Goal: Task Accomplishment & Management: Manage account settings

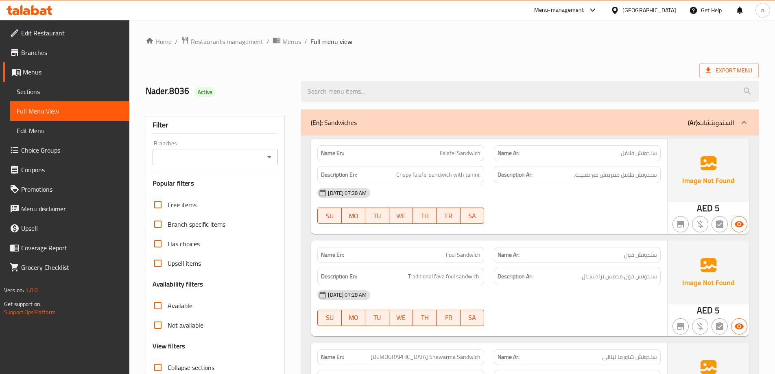
scroll to position [1641, 0]
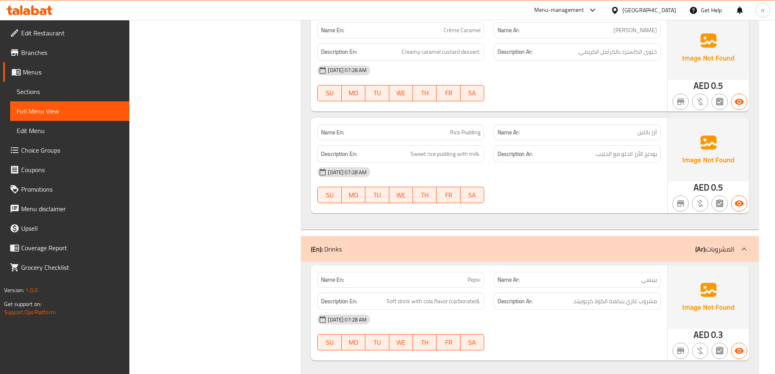
click at [34, 68] on span "Menus" at bounding box center [73, 72] width 100 height 10
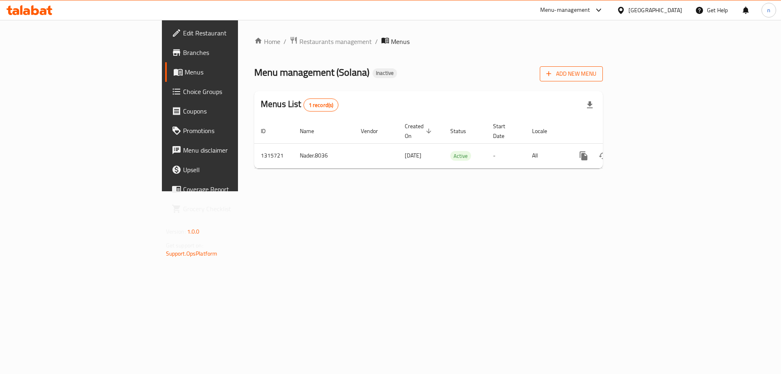
click at [596, 73] on span "Add New Menu" at bounding box center [571, 74] width 50 height 10
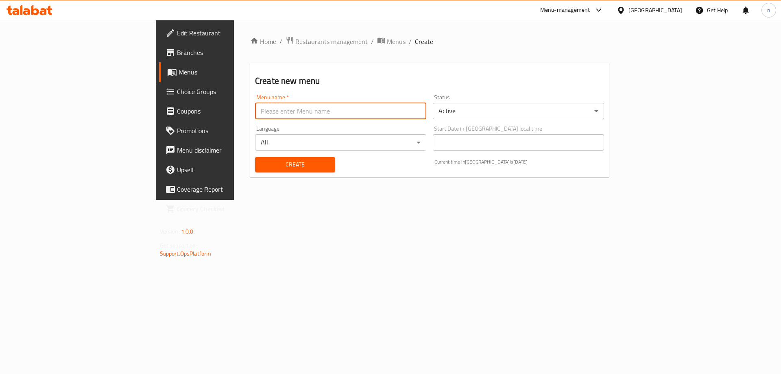
click at [261, 113] on input "text" at bounding box center [340, 111] width 171 height 16
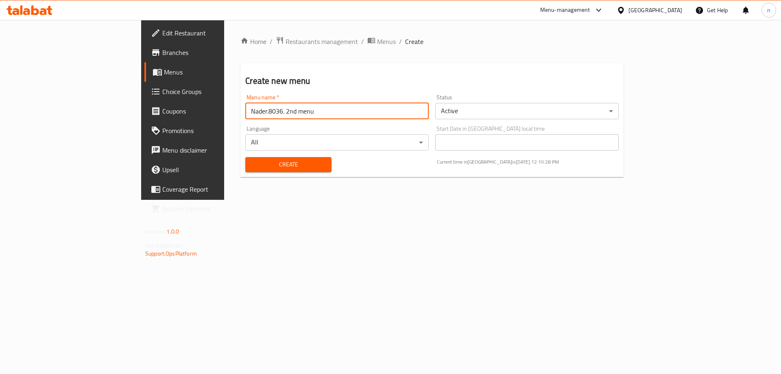
type input "Nader.8036. 2nd menu"
click at [252, 166] on span "Create" at bounding box center [288, 164] width 73 height 10
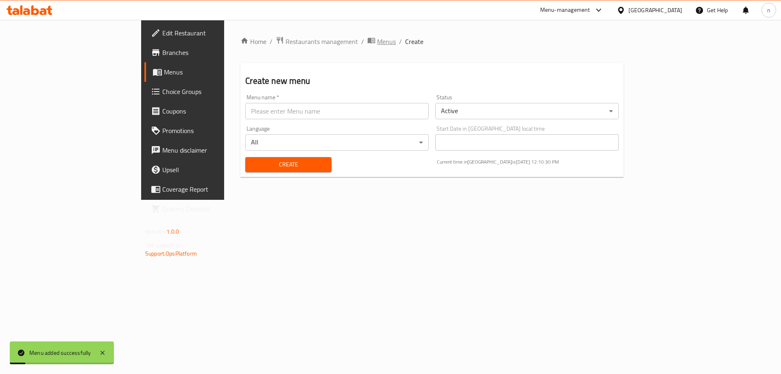
click at [377, 42] on span "Menus" at bounding box center [386, 42] width 19 height 10
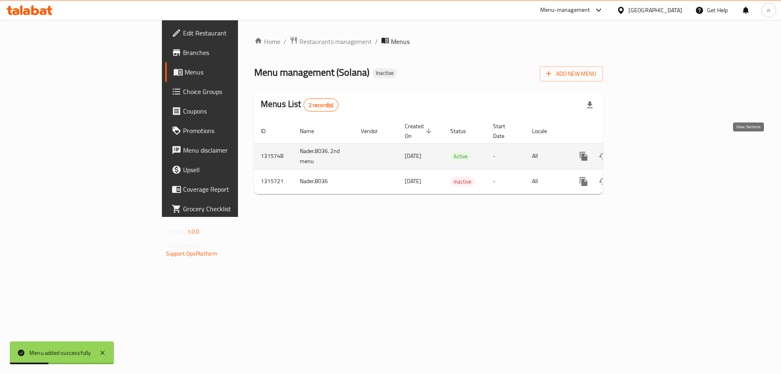
click at [647, 151] on icon "enhanced table" at bounding box center [643, 156] width 10 height 10
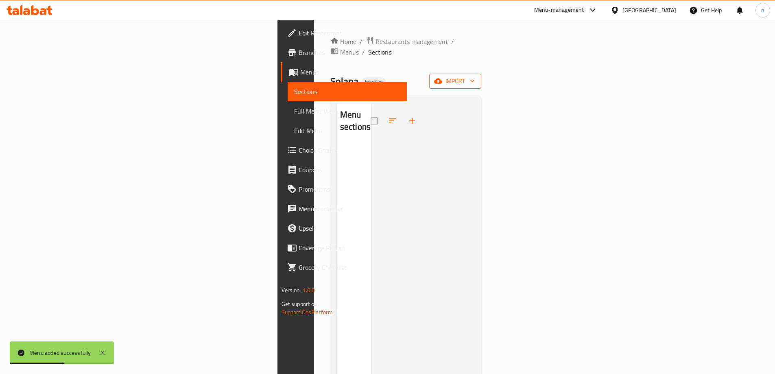
click at [442, 79] on icon "button" at bounding box center [438, 81] width 8 height 5
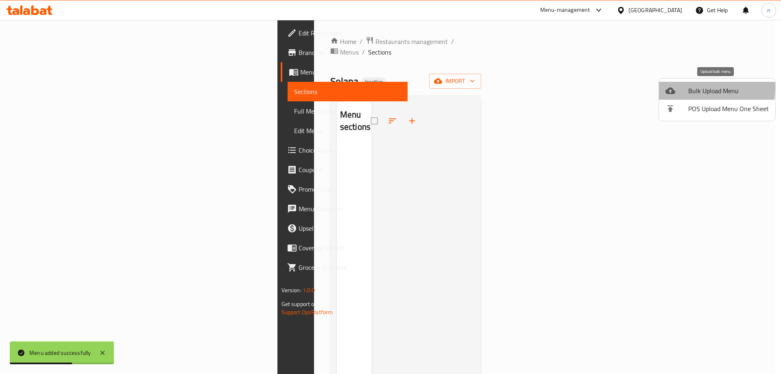
click at [697, 88] on span "Bulk Upload Menu" at bounding box center [728, 91] width 81 height 10
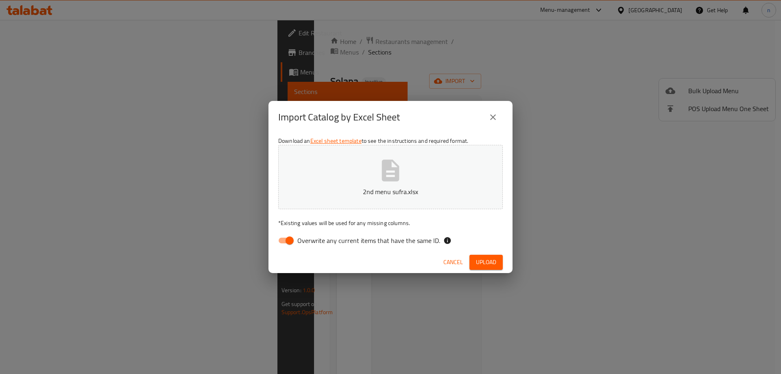
drag, startPoint x: 283, startPoint y: 240, endPoint x: 297, endPoint y: 241, distance: 13.5
click at [283, 240] on input "Overwrite any current items that have the same ID." at bounding box center [289, 240] width 46 height 15
checkbox input "false"
click at [479, 260] on span "Upload" at bounding box center [486, 262] width 20 height 10
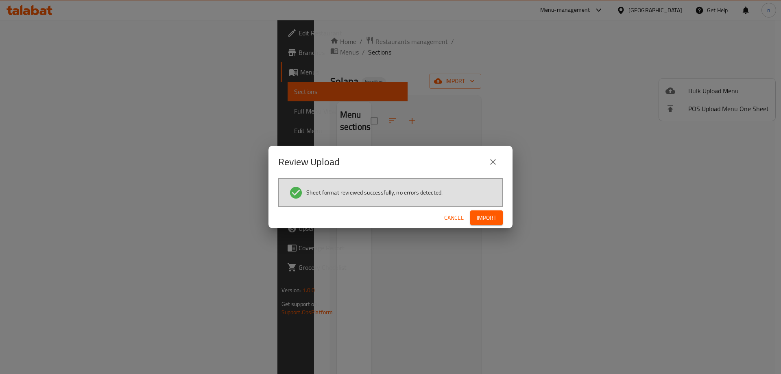
click button "Cancel" at bounding box center [454, 217] width 26 height 15
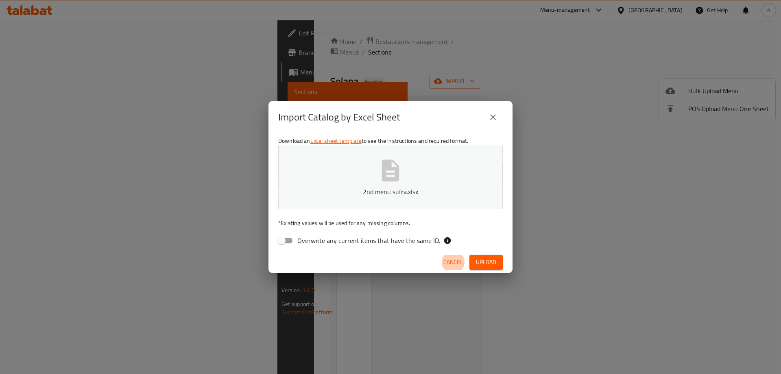
click at [480, 266] on span "Upload" at bounding box center [486, 262] width 20 height 10
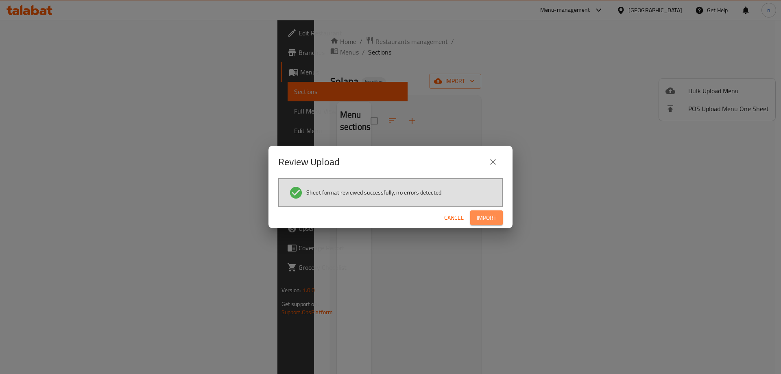
click at [499, 218] on button "Import" at bounding box center [486, 217] width 33 height 15
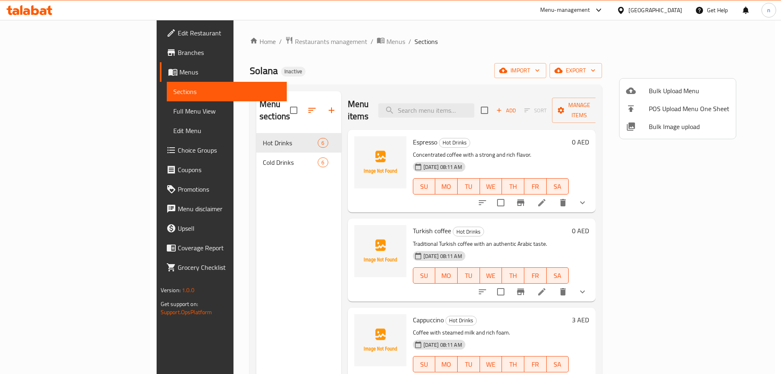
click at [29, 110] on div at bounding box center [390, 187] width 781 height 374
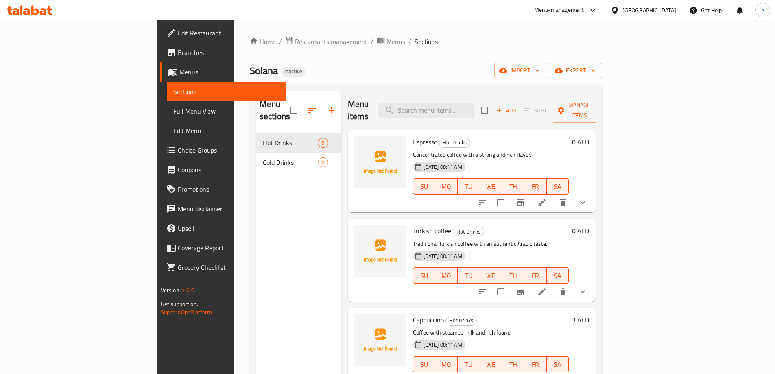
click at [173, 110] on span "Full Menu View" at bounding box center [226, 111] width 106 height 10
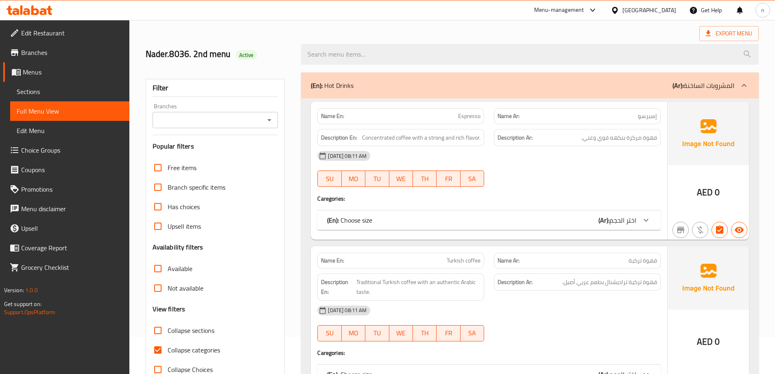
scroll to position [81, 0]
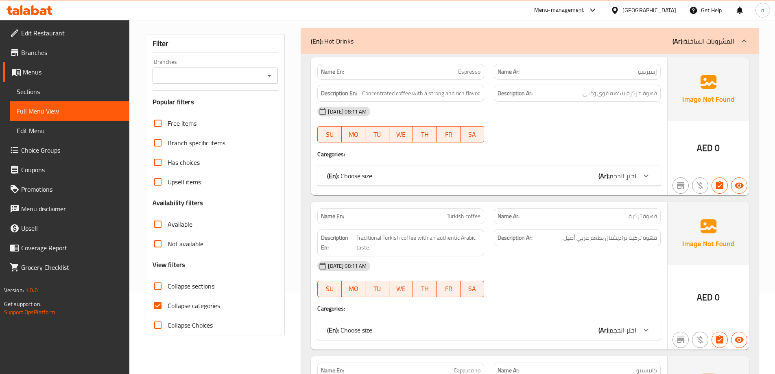
click at [174, 302] on span "Collapse categories" at bounding box center [194, 306] width 52 height 10
click at [168, 302] on input "Collapse categories" at bounding box center [158, 306] width 20 height 20
checkbox input "false"
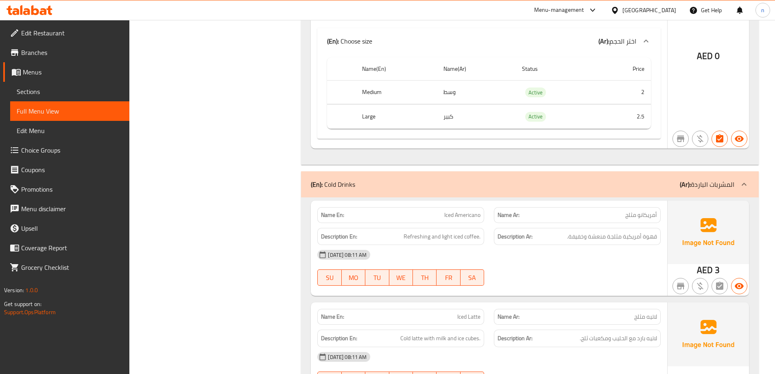
scroll to position [1180, 0]
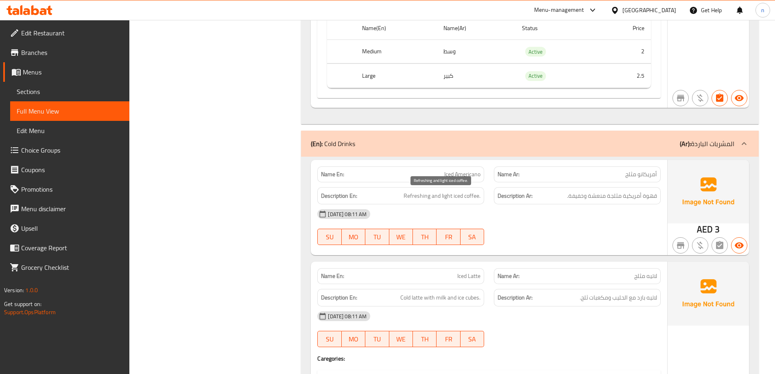
click at [430, 198] on span "Refreshing and light iced coffee." at bounding box center [442, 196] width 77 height 10
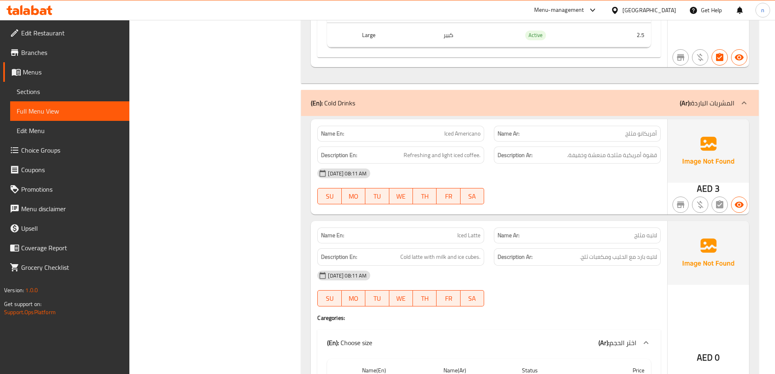
click at [610, 233] on p "Name Ar: لاتيه مثلج" at bounding box center [577, 235] width 159 height 9
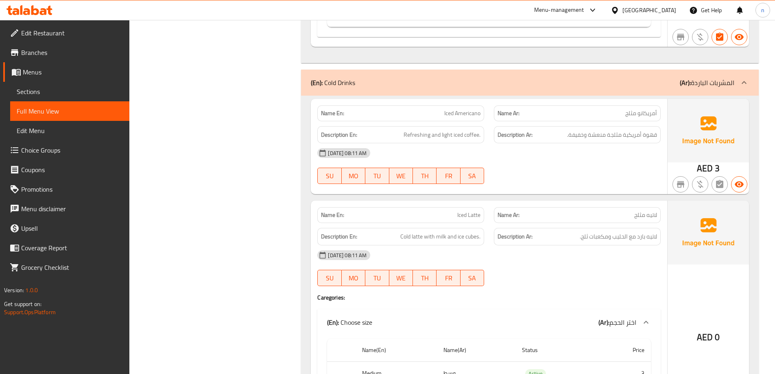
scroll to position [1289, 0]
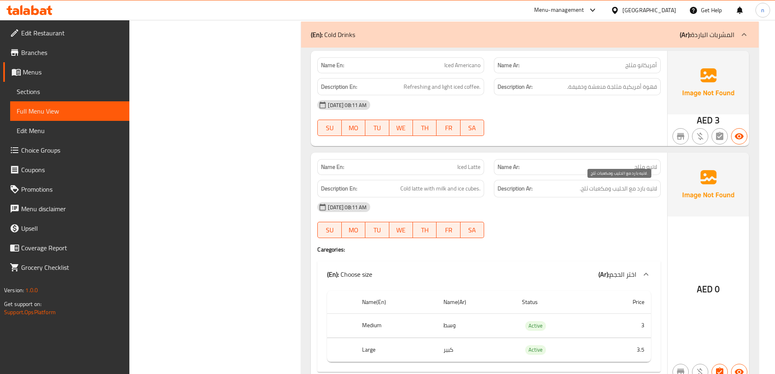
click at [626, 191] on span "لاتيه بارد مع الحليب ومكعبات ثلج." at bounding box center [618, 188] width 77 height 10
click at [603, 188] on span "لاتيه بارد مع الحليب ومكعبات ثلج." at bounding box center [618, 188] width 77 height 10
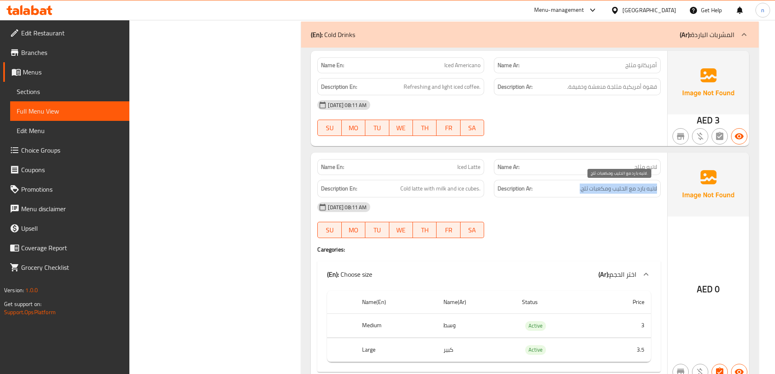
click at [603, 188] on span "لاتيه بارد مع الحليب ومكعبات ثلج." at bounding box center [618, 188] width 77 height 10
click at [560, 183] on div "Description Ar: لاتيه بارد مع الحليب ومكعبات ثلج." at bounding box center [577, 188] width 167 height 17
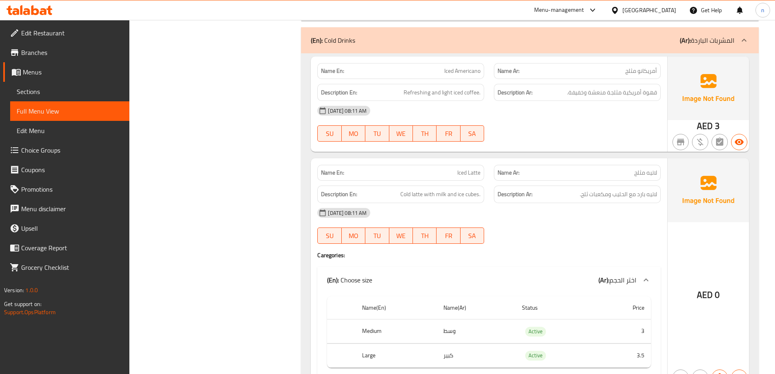
scroll to position [1208, 0]
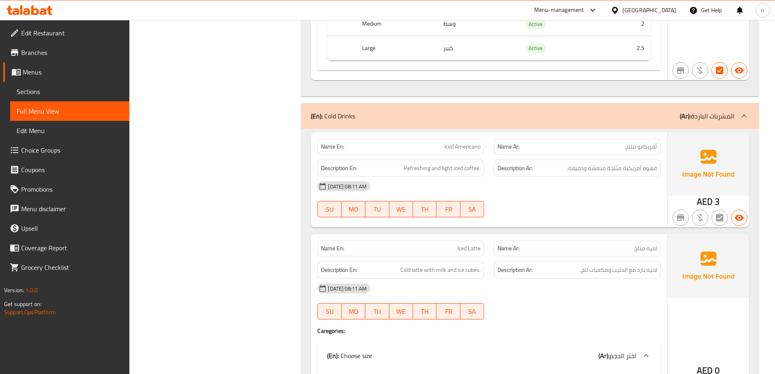
click at [588, 162] on div "Description Ar: قهوة أمريكية مثلجة منعشة وخفيفة." at bounding box center [577, 167] width 167 height 17
click at [587, 167] on span "قهوة أمريكية مثلجة منعشة وخفيفة." at bounding box center [612, 168] width 90 height 10
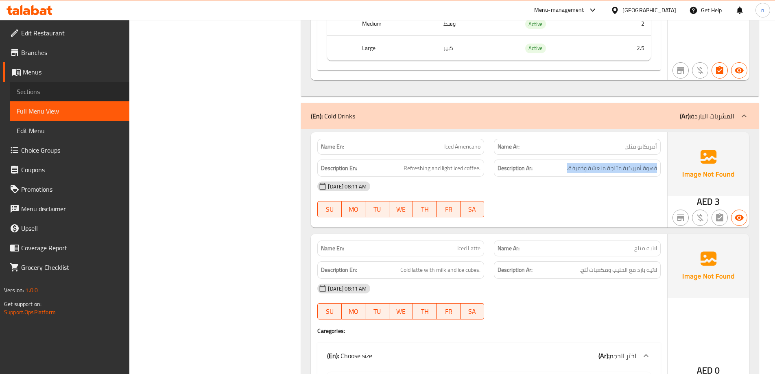
click at [47, 89] on span "Sections" at bounding box center [70, 92] width 106 height 10
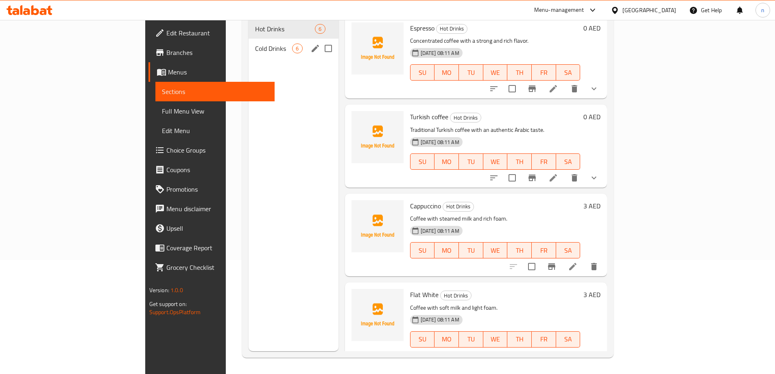
click at [255, 44] on span "Cold Drinks" at bounding box center [273, 49] width 37 height 10
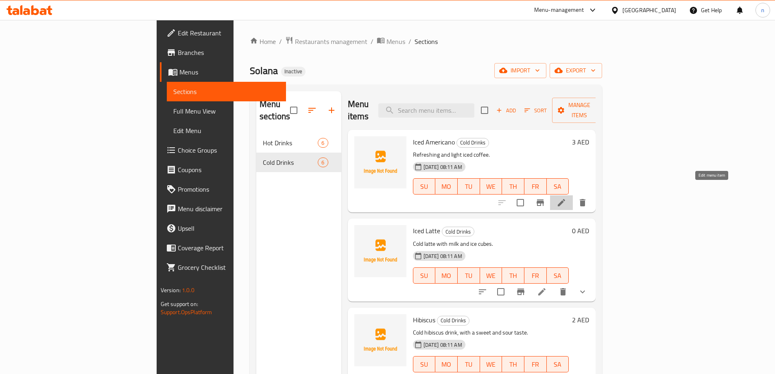
click at [566, 198] on icon at bounding box center [562, 203] width 10 height 10
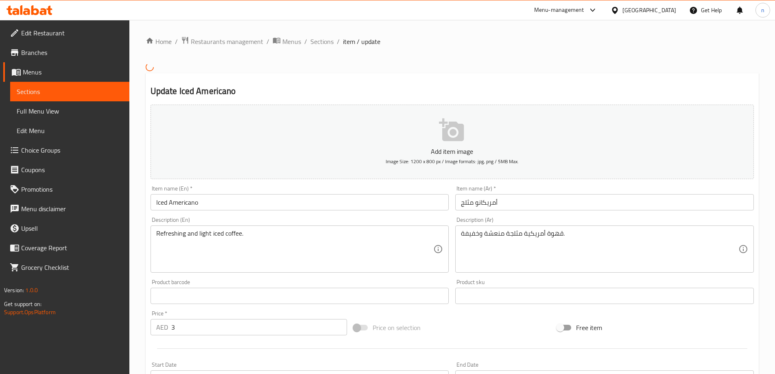
click at [290, 234] on textarea "Refreshing and light iced coffee." at bounding box center [294, 248] width 277 height 39
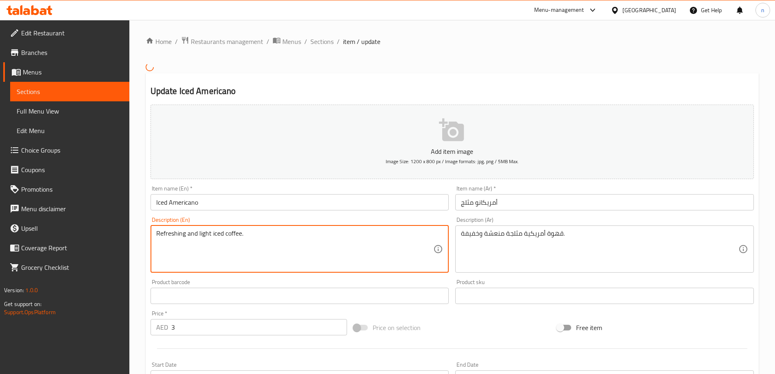
click at [290, 234] on textarea "Refreshing and light iced coffee." at bounding box center [294, 248] width 277 height 39
paste textarea "American"
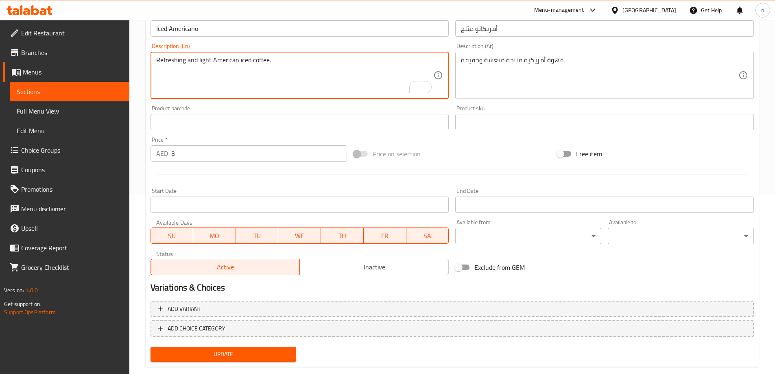
scroll to position [194, 0]
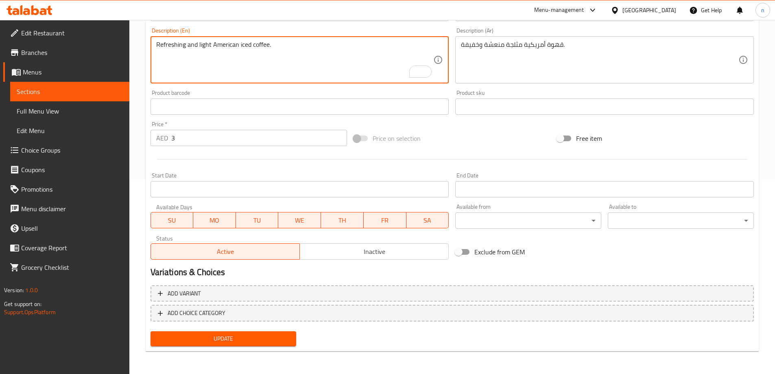
type textarea "Refreshing and light American iced coffee."
click at [207, 344] on span "Update" at bounding box center [223, 339] width 133 height 10
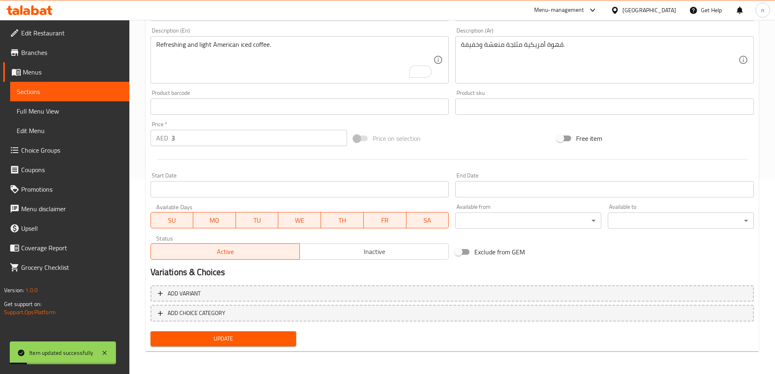
click at [70, 116] on link "Full Menu View" at bounding box center [69, 111] width 119 height 20
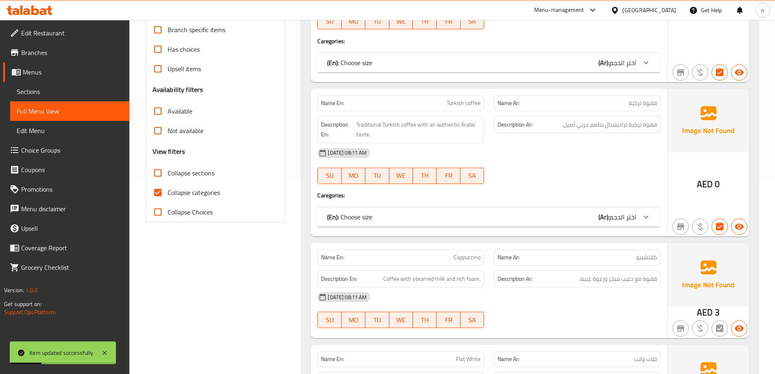
click at [194, 192] on span "Collapse categories" at bounding box center [194, 193] width 52 height 10
click at [168, 192] on input "Collapse categories" at bounding box center [158, 193] width 20 height 20
checkbox input "false"
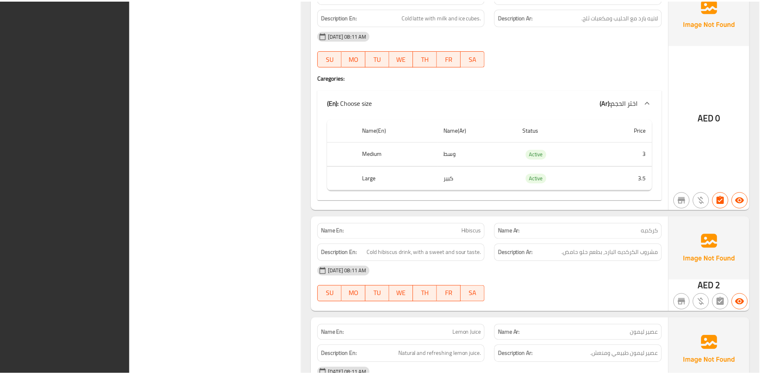
scroll to position [1736, 0]
